Goal: Browse casually

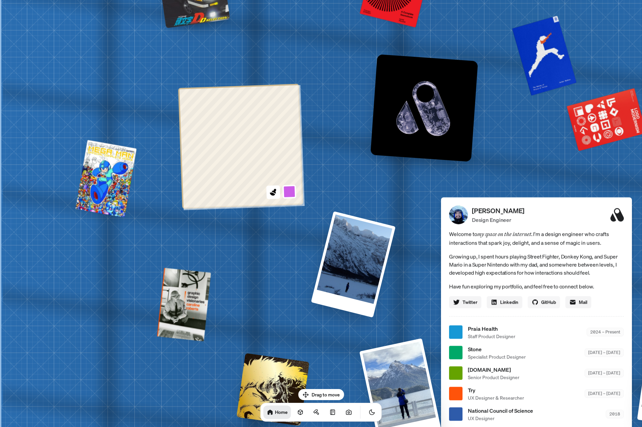
drag, startPoint x: 211, startPoint y: 124, endPoint x: 531, endPoint y: 307, distance: 368.4
click at [536, 312] on div "[PERSON_NAME] [PERSON_NAME] Design Engineer Welcome to my space on the internet…" at bounding box center [537, 332] width 1005 height 880
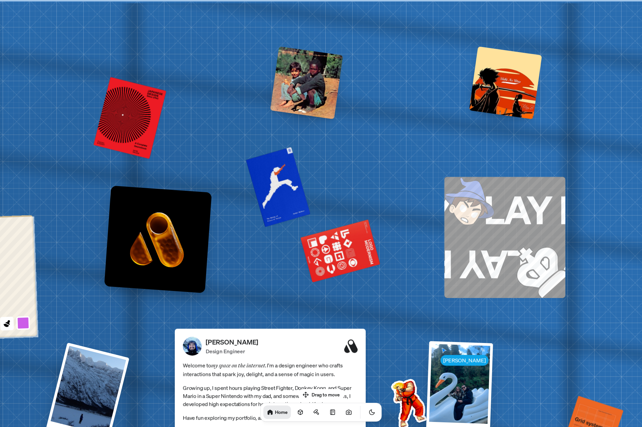
drag, startPoint x: 339, startPoint y: 225, endPoint x: 165, endPoint y: 294, distance: 186.4
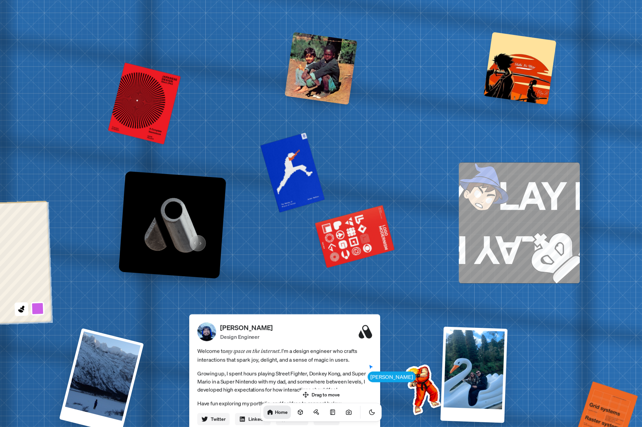
drag, startPoint x: 180, startPoint y: 253, endPoint x: 229, endPoint y: 233, distance: 52.6
click at [224, 236] on img at bounding box center [172, 224] width 107 height 107
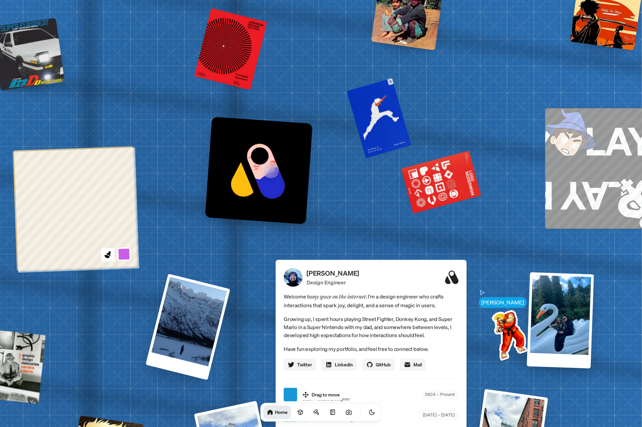
drag, startPoint x: 208, startPoint y: 220, endPoint x: 267, endPoint y: 166, distance: 80.1
click at [267, 166] on img at bounding box center [258, 170] width 107 height 107
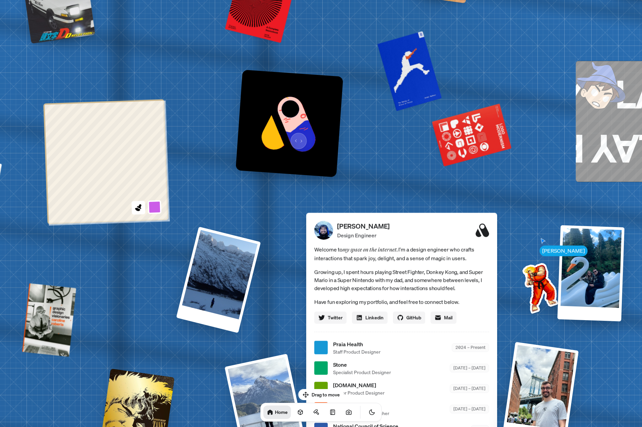
drag, startPoint x: 265, startPoint y: 185, endPoint x: 296, endPoint y: 137, distance: 57.5
click at [296, 137] on img at bounding box center [288, 123] width 107 height 107
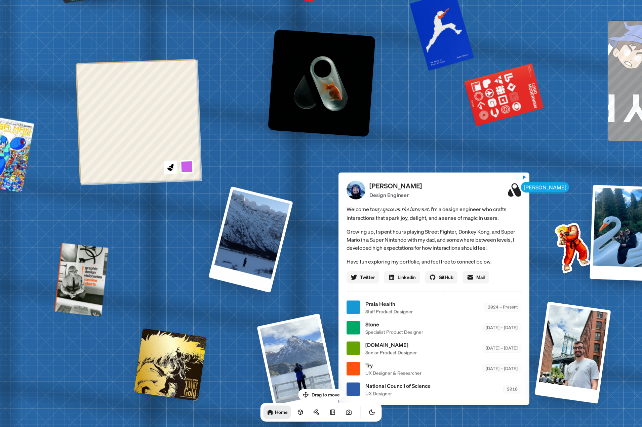
drag, startPoint x: 156, startPoint y: 274, endPoint x: 219, endPoint y: 192, distance: 103.7
click at [219, 192] on div "[PERSON_NAME] [PERSON_NAME] Design Engineer Welcome to my space on the internet…" at bounding box center [434, 307] width 1005 height 880
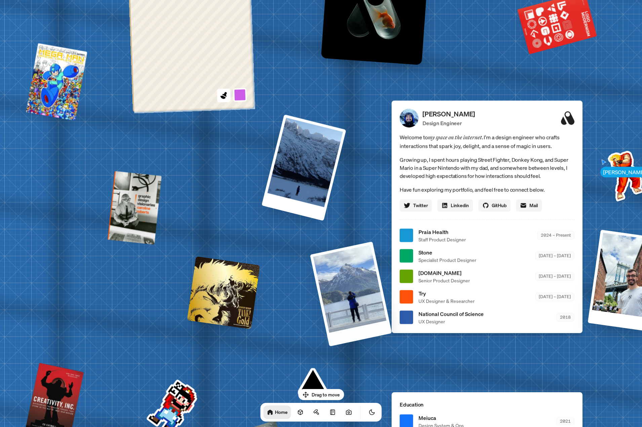
drag, startPoint x: 269, startPoint y: 321, endPoint x: 227, endPoint y: 176, distance: 151.4
click at [227, 176] on div "[PERSON_NAME] [PERSON_NAME] Design Engineer Welcome to my space on the internet…" at bounding box center [488, 235] width 1005 height 880
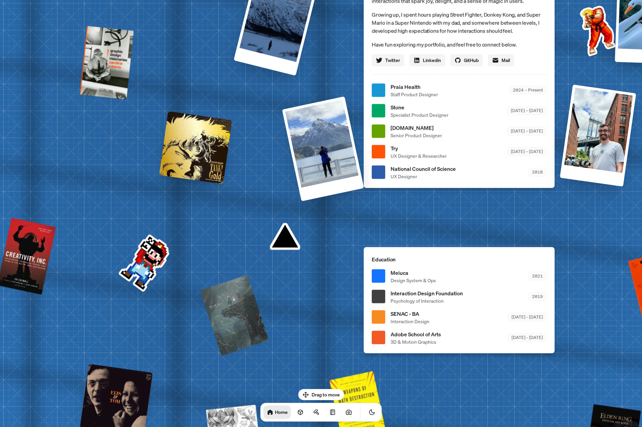
drag, startPoint x: 139, startPoint y: 269, endPoint x: 204, endPoint y: 254, distance: 67.0
click at [205, 254] on div "[PERSON_NAME] [PERSON_NAME] Design Engineer Welcome to my space on the internet…" at bounding box center [460, 90] width 1005 height 880
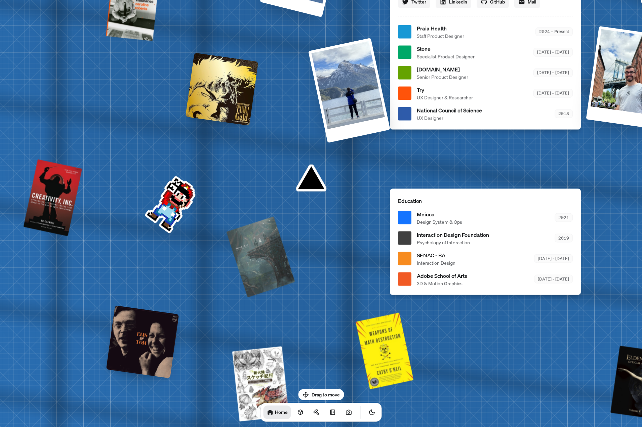
drag, startPoint x: 227, startPoint y: 322, endPoint x: 195, endPoint y: 250, distance: 79.8
click at [195, 250] on div "[PERSON_NAME] [PERSON_NAME] Design Engineer Welcome to my space on the internet…" at bounding box center [486, 32] width 1005 height 880
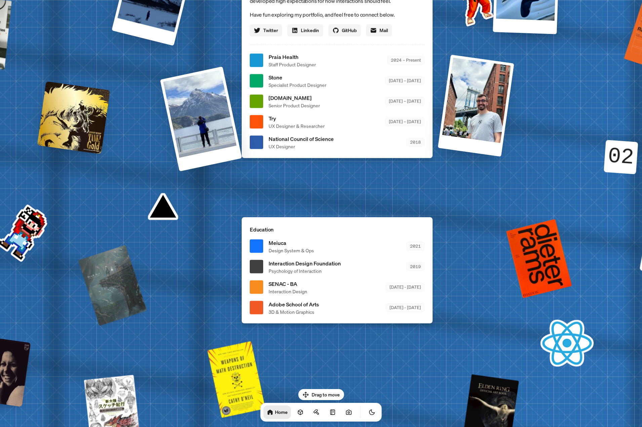
drag, startPoint x: 432, startPoint y: 305, endPoint x: 272, endPoint y: 350, distance: 166.0
click at [234, 356] on div "[PERSON_NAME] [PERSON_NAME] Design Engineer Welcome to my space on the internet…" at bounding box center [338, 60] width 1005 height 880
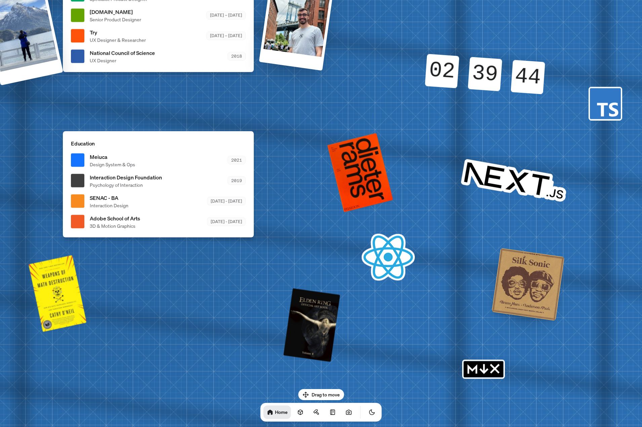
drag, startPoint x: 528, startPoint y: 268, endPoint x: 450, endPoint y: 199, distance: 104.0
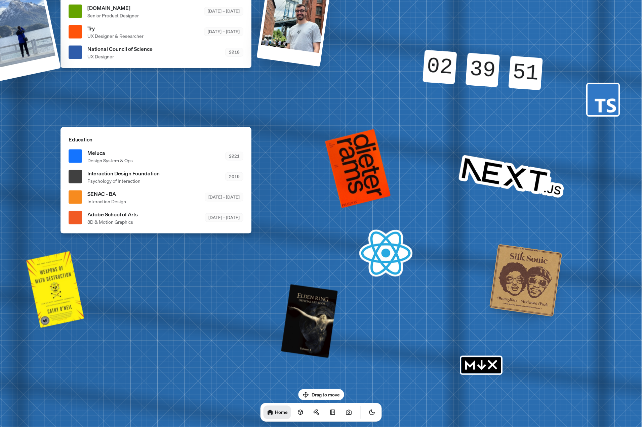
click at [475, 370] on rect "MDX" at bounding box center [480, 365] width 39 height 16
drag, startPoint x: 469, startPoint y: 257, endPoint x: 481, endPoint y: 392, distance: 135.9
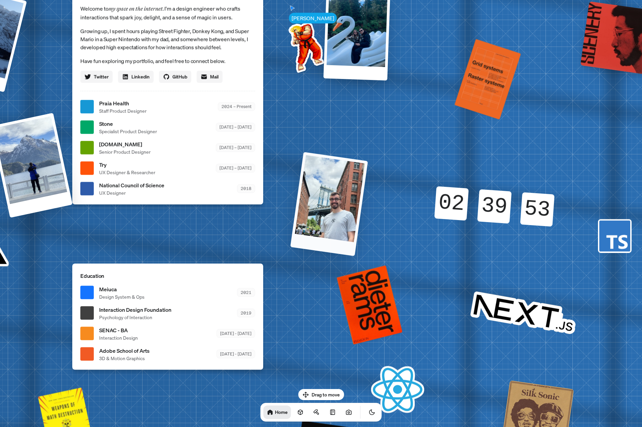
drag, startPoint x: 329, startPoint y: 150, endPoint x: 390, endPoint y: 241, distance: 109.3
click at [388, 240] on div "[PERSON_NAME] [PERSON_NAME] Design Engineer Welcome to my space on the internet…" at bounding box center [168, 107] width 1005 height 880
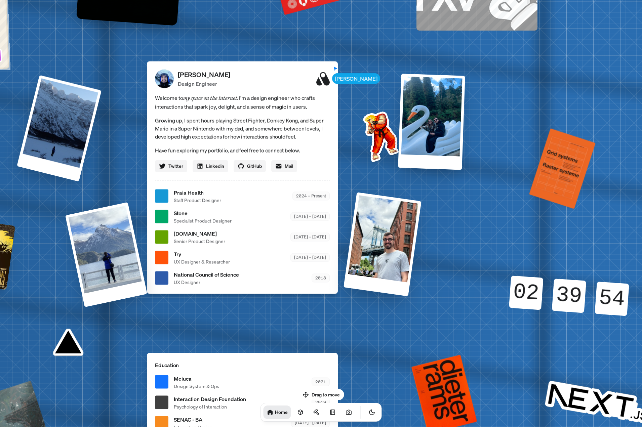
drag, startPoint x: 305, startPoint y: 88, endPoint x: 379, endPoint y: 178, distance: 116.4
click at [379, 178] on div "[PERSON_NAME] [PERSON_NAME] Design Engineer Welcome to my space on the internet…" at bounding box center [243, 196] width 1005 height 880
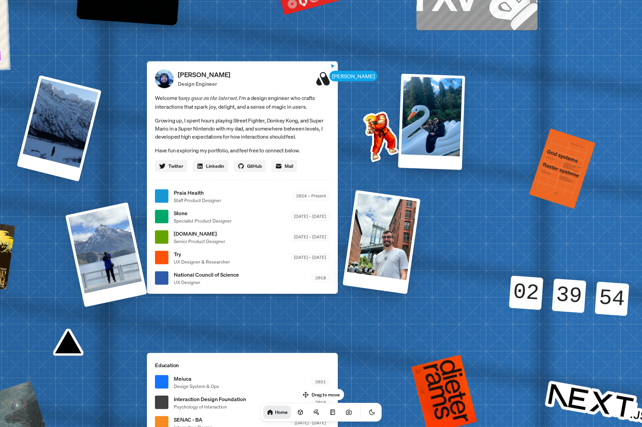
drag, startPoint x: 438, startPoint y: 264, endPoint x: 478, endPoint y: 277, distance: 42.2
click at [420, 277] on div at bounding box center [381, 242] width 78 height 104
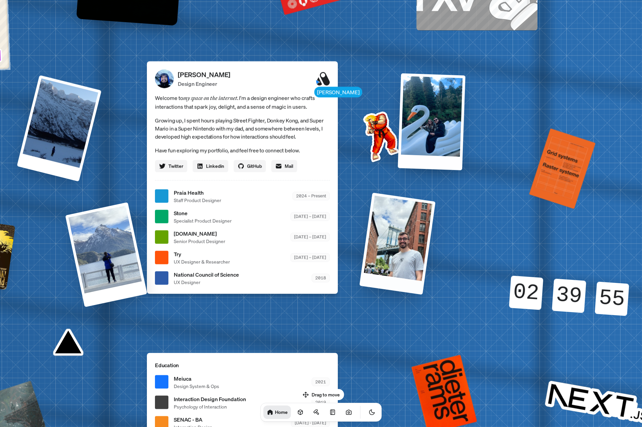
drag, startPoint x: 441, startPoint y: 130, endPoint x: 492, endPoint y: 234, distance: 116.0
click at [465, 170] on div at bounding box center [431, 121] width 68 height 97
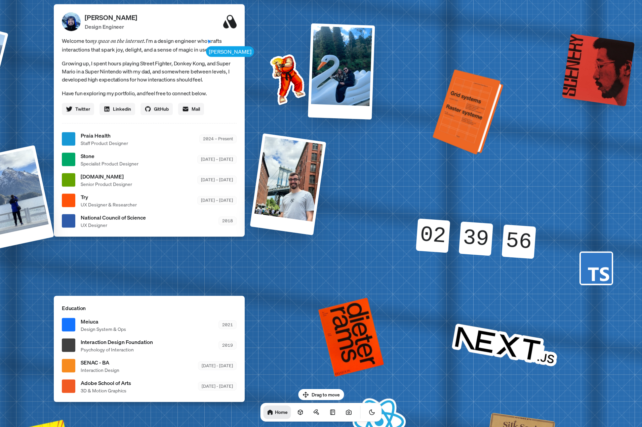
drag, startPoint x: 492, startPoint y: 133, endPoint x: 452, endPoint y: 102, distance: 50.3
click at [452, 102] on div at bounding box center [469, 113] width 66 height 82
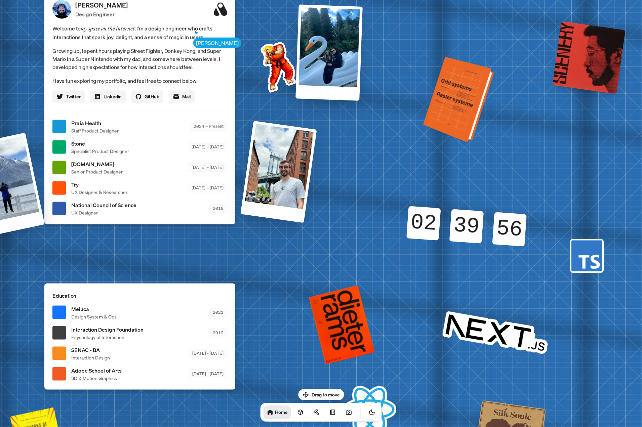
drag, startPoint x: 465, startPoint y: 104, endPoint x: 461, endPoint y: 175, distance: 71.3
click at [460, 141] on div at bounding box center [460, 100] width 66 height 82
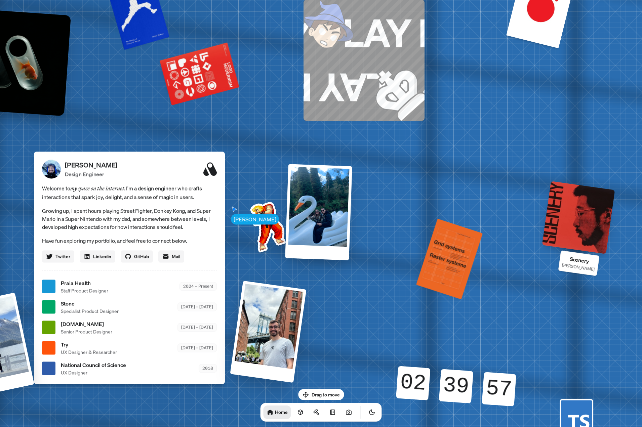
drag, startPoint x: 590, startPoint y: 114, endPoint x: 576, endPoint y: 208, distance: 94.8
click at [585, 208] on div at bounding box center [578, 217] width 73 height 73
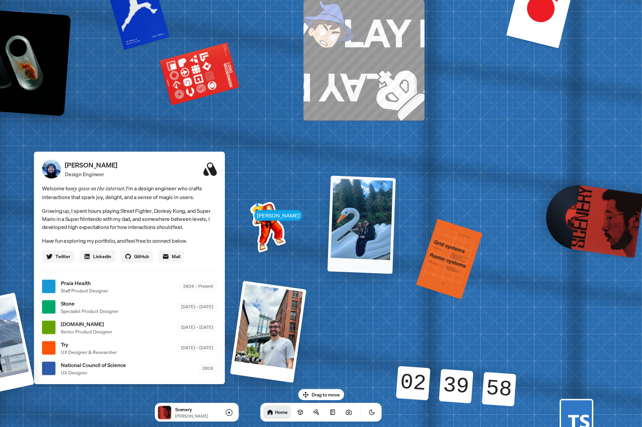
drag, startPoint x: 347, startPoint y: 203, endPoint x: 376, endPoint y: 209, distance: 29.4
click at [376, 209] on div at bounding box center [361, 224] width 68 height 98
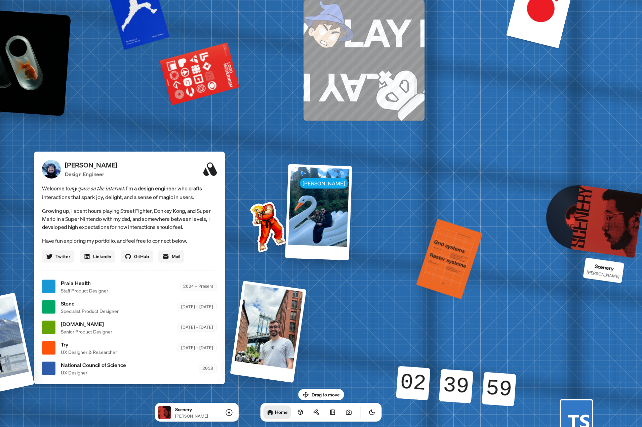
click at [585, 227] on div at bounding box center [606, 221] width 73 height 73
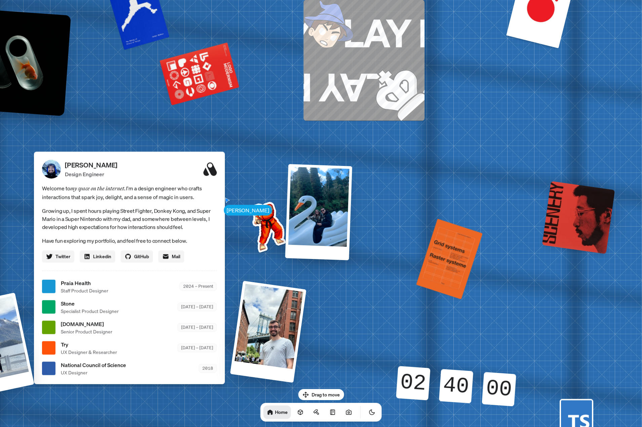
click at [570, 227] on div at bounding box center [578, 217] width 73 height 73
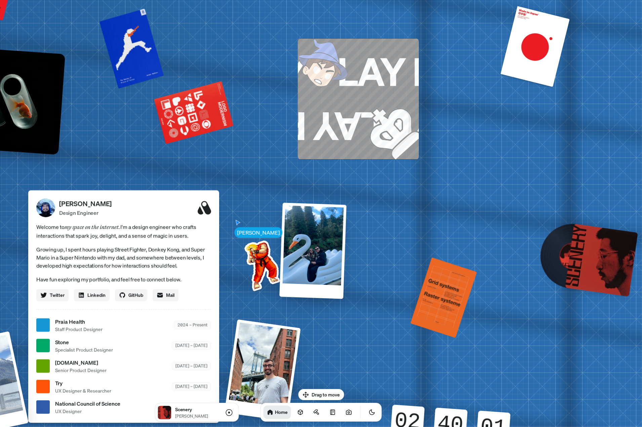
click at [537, 307] on div "[PERSON_NAME] [PERSON_NAME] Design Engineer Welcome to my space on the internet…" at bounding box center [124, 325] width 1005 height 880
click at [554, 255] on div at bounding box center [573, 256] width 54 height 54
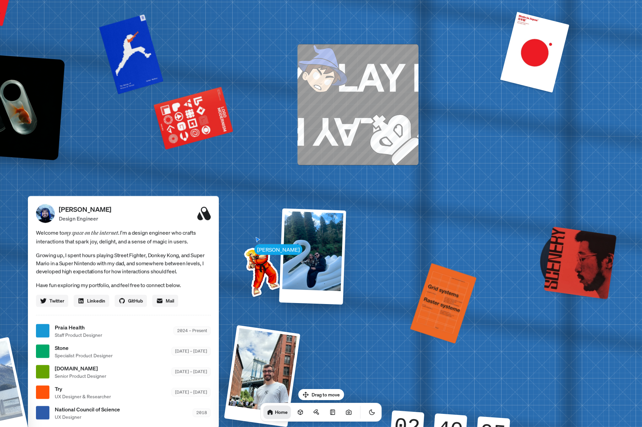
drag, startPoint x: 509, startPoint y: 185, endPoint x: 538, endPoint y: 229, distance: 53.0
click at [533, 234] on div "[PERSON_NAME] [PERSON_NAME] Design Engineer Welcome to my space on the internet…" at bounding box center [124, 331] width 1005 height 880
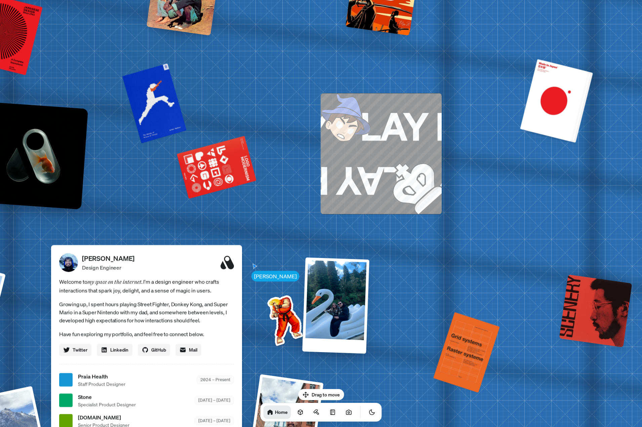
click at [556, 114] on div at bounding box center [556, 100] width 68 height 82
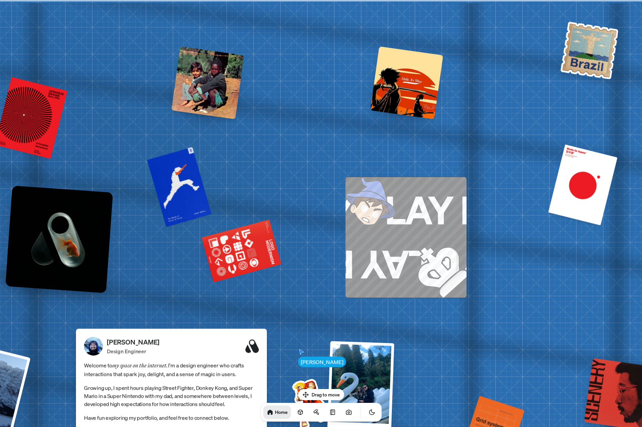
drag, startPoint x: 259, startPoint y: 117, endPoint x: 283, endPoint y: 212, distance: 98.8
click at [402, 81] on div at bounding box center [406, 82] width 73 height 73
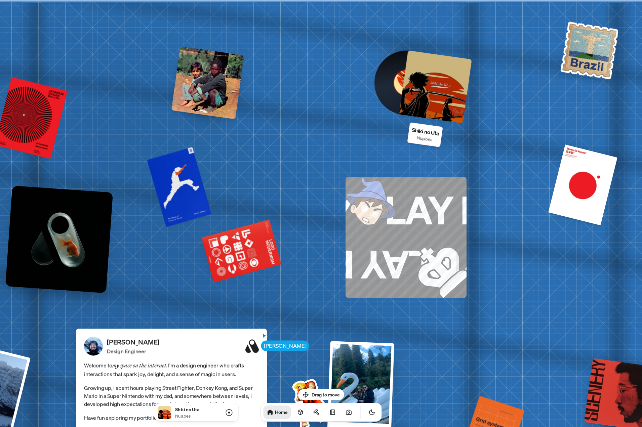
click at [421, 104] on div at bounding box center [435, 86] width 73 height 73
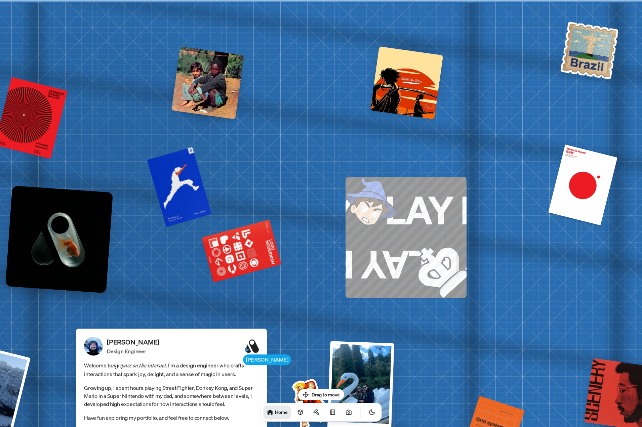
click at [591, 55] on img at bounding box center [589, 49] width 61 height 61
click at [224, 102] on div at bounding box center [207, 82] width 73 height 73
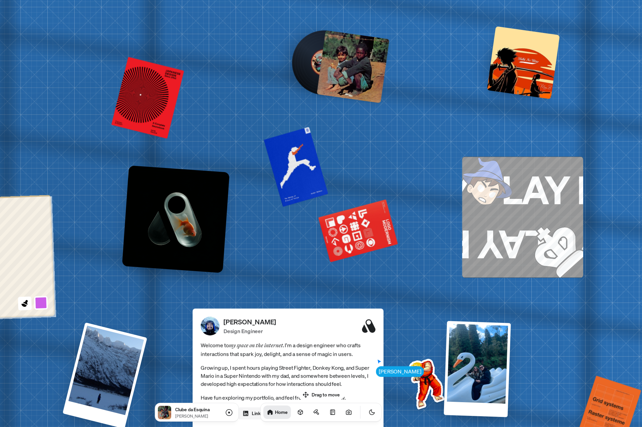
drag, startPoint x: 221, startPoint y: 170, endPoint x: 331, endPoint y: 153, distance: 110.7
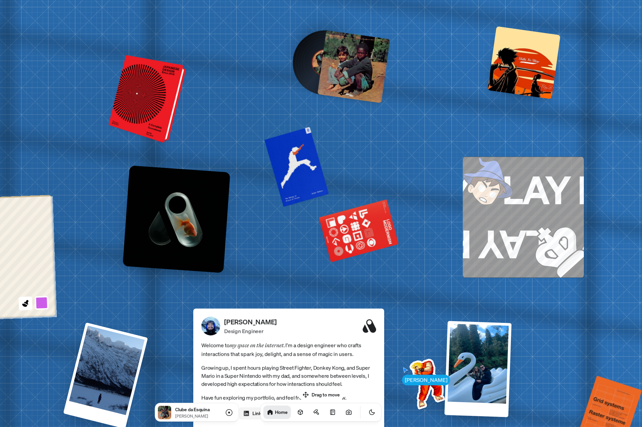
click at [163, 107] on div at bounding box center [149, 99] width 72 height 85
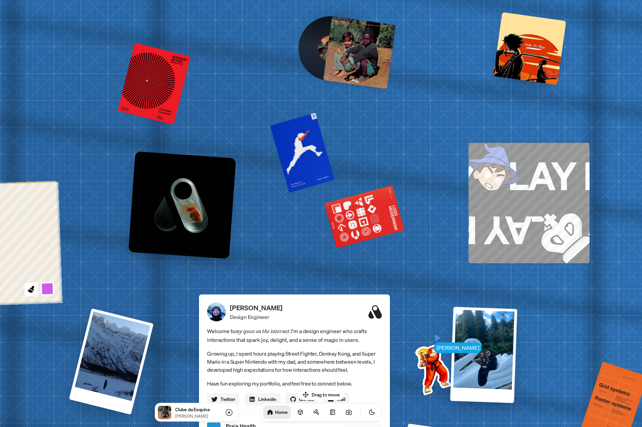
drag, startPoint x: 244, startPoint y: 164, endPoint x: 271, endPoint y: 81, distance: 87.4
click at [271, 83] on div "[PERSON_NAME] [PERSON_NAME] Design Engineer Welcome to my space on the internet…" at bounding box center [295, 429] width 1005 height 880
